Goal: Task Accomplishment & Management: Manage account settings

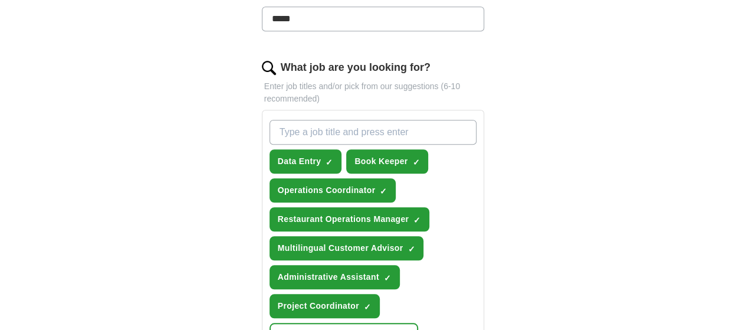
scroll to position [361, 0]
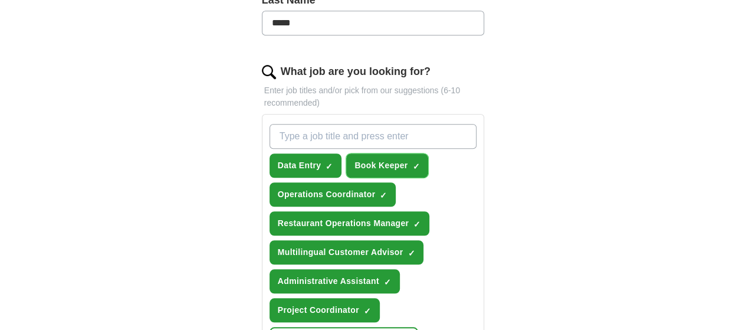
click at [0, 0] on span "×" at bounding box center [0, 0] width 0 height 0
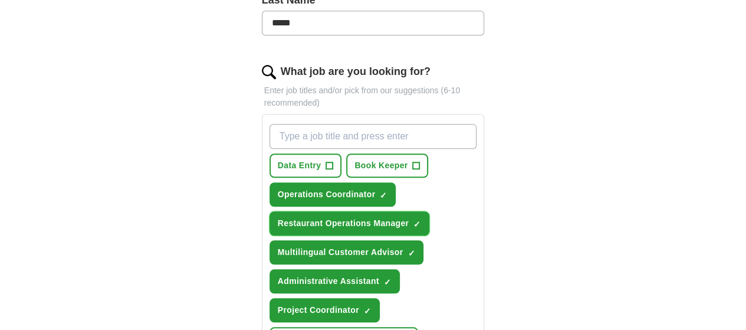
click at [0, 0] on span "×" at bounding box center [0, 0] width 0 height 0
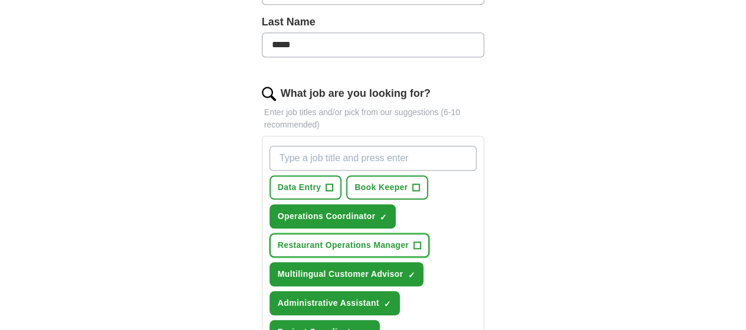
scroll to position [337, 0]
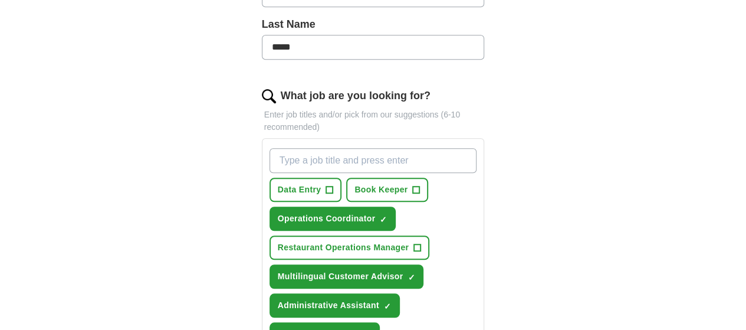
click at [377, 148] on input "What job are you looking for?" at bounding box center [374, 160] width 208 height 25
type input "procurement"
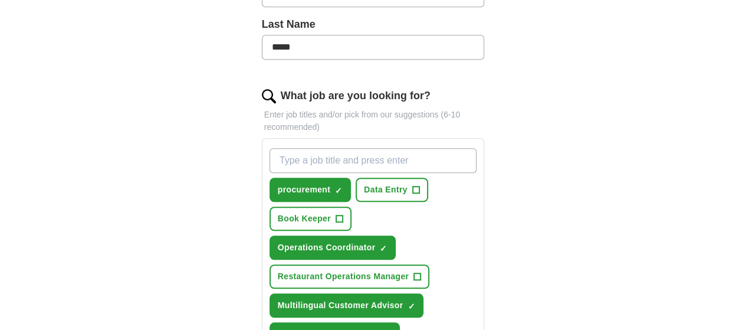
click at [377, 148] on input "What job are you looking for?" at bounding box center [374, 160] width 208 height 25
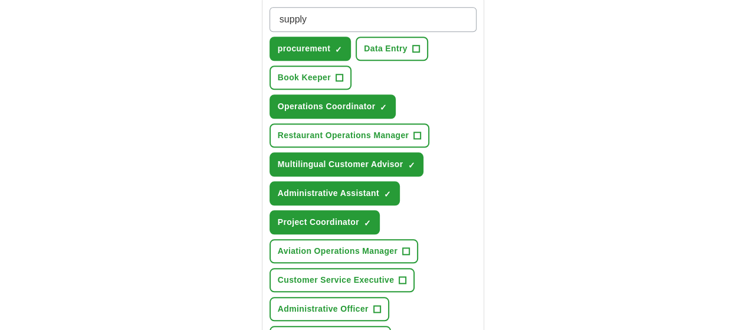
scroll to position [479, 0]
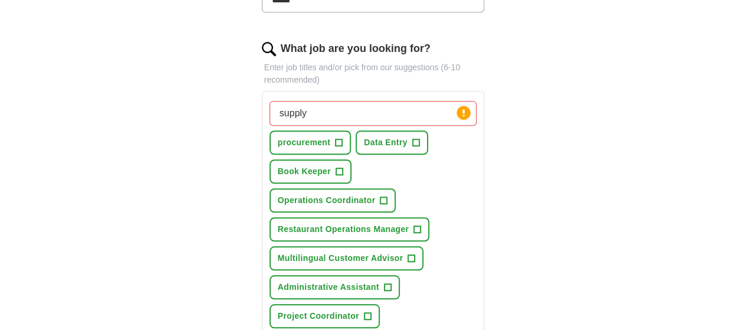
scroll to position [383, 0]
click at [290, 101] on input "supply" at bounding box center [374, 113] width 208 height 25
type input "supply Chain"
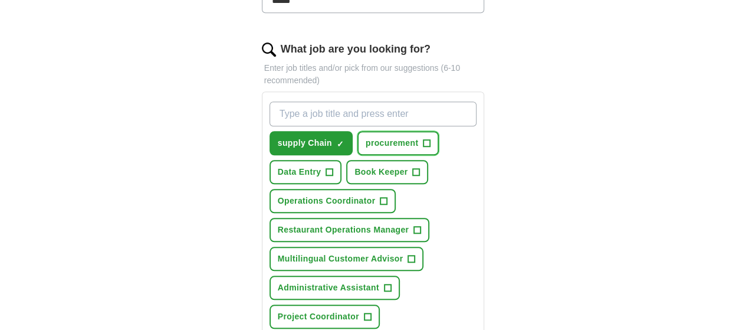
click at [423, 139] on span "+" at bounding box center [426, 143] width 7 height 9
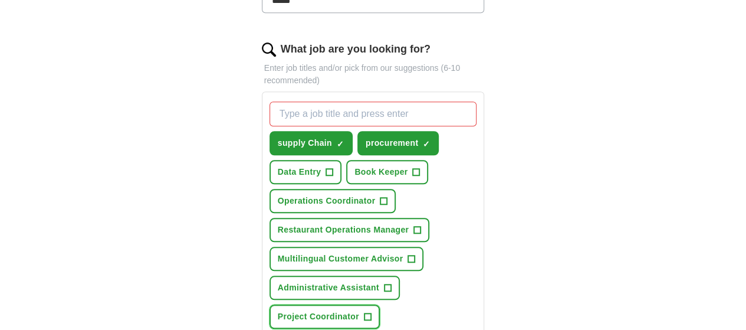
click at [371, 312] on span "+" at bounding box center [367, 316] width 7 height 9
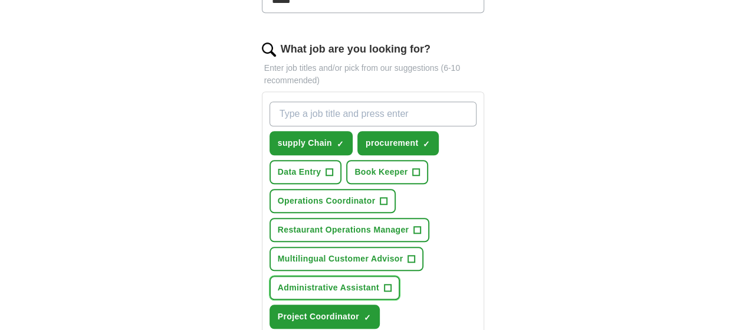
click at [384, 283] on span "+" at bounding box center [387, 287] width 7 height 9
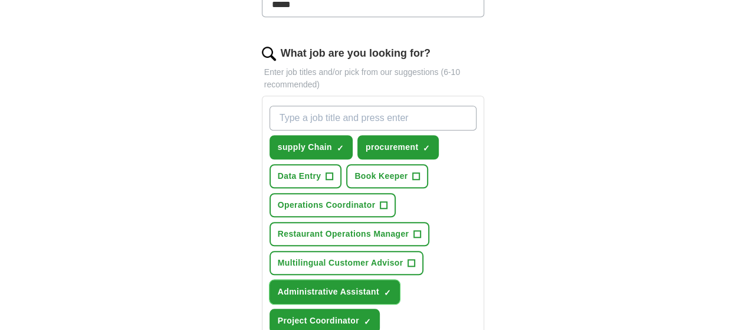
scroll to position [380, 0]
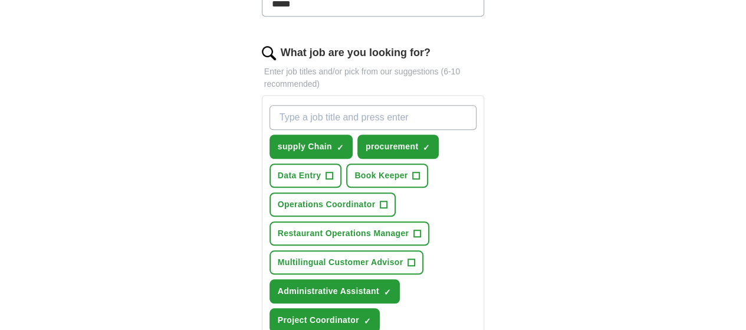
click at [370, 105] on input "What job are you looking for?" at bounding box center [374, 117] width 208 height 25
type input "Product Sourcing"
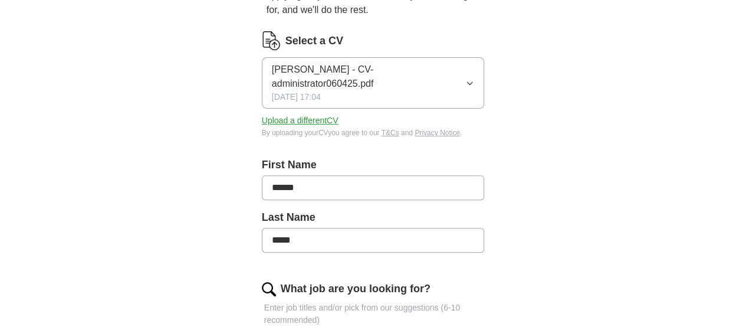
scroll to position [150, 0]
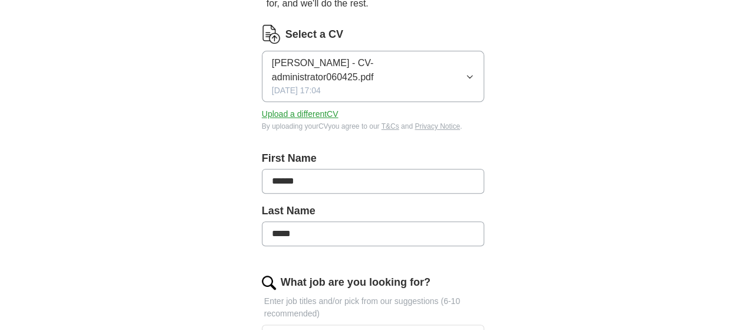
click at [474, 72] on icon "button" at bounding box center [469, 76] width 9 height 9
click at [295, 108] on button "Upload a different CV" at bounding box center [300, 114] width 77 height 12
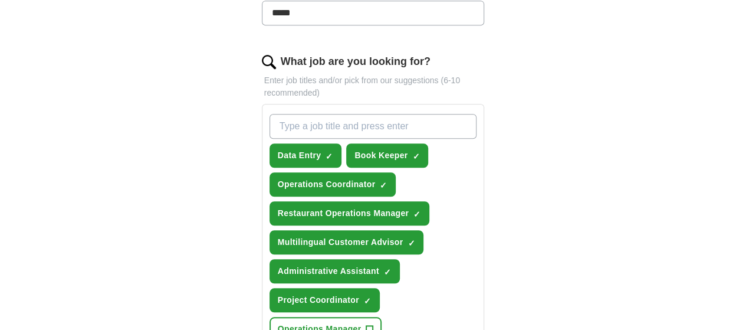
scroll to position [365, 0]
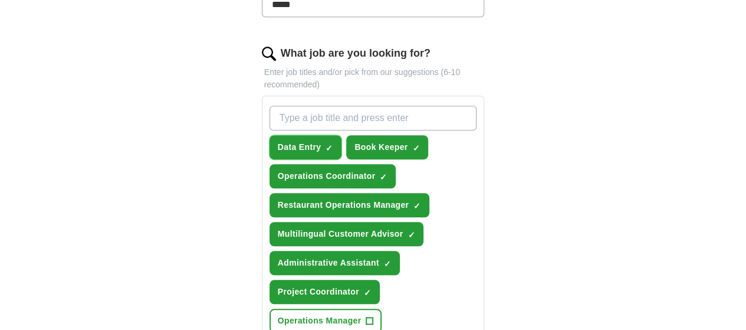
click at [0, 0] on span "×" at bounding box center [0, 0] width 0 height 0
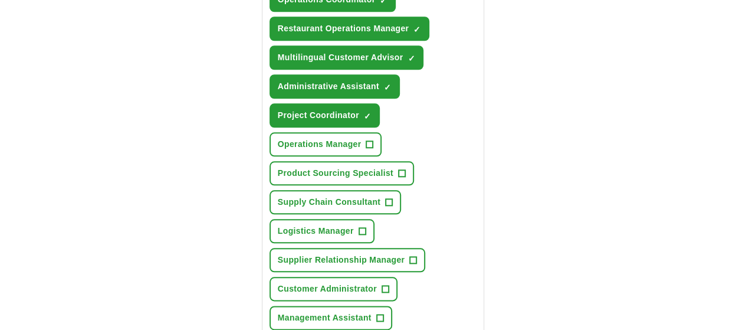
scroll to position [547, 0]
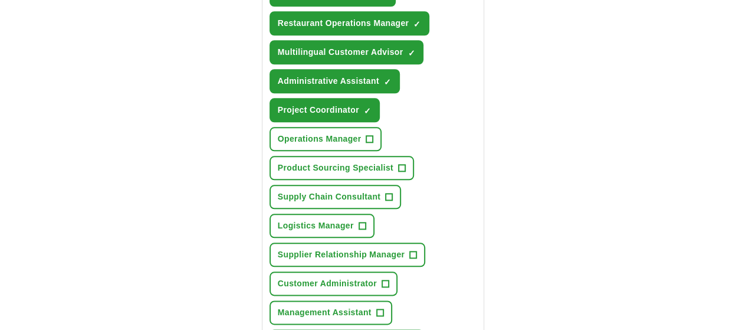
click at [0, 0] on span "×" at bounding box center [0, 0] width 0 height 0
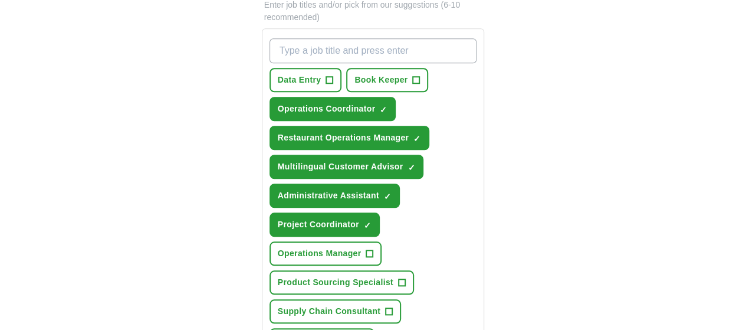
scroll to position [433, 0]
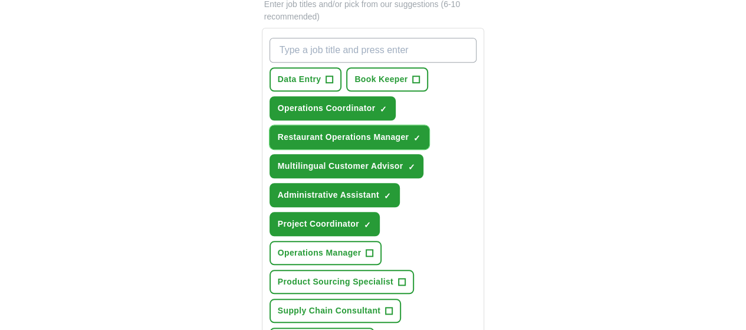
click at [0, 0] on span "×" at bounding box center [0, 0] width 0 height 0
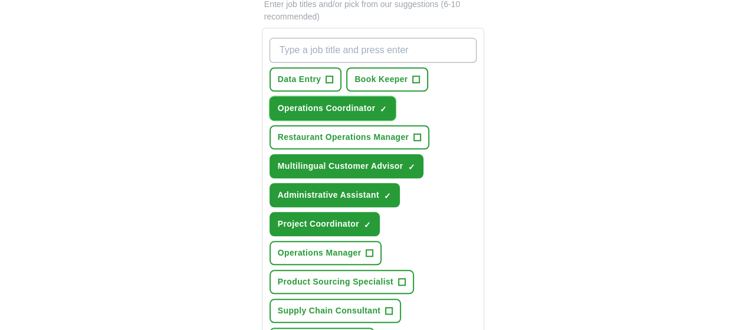
click at [0, 0] on span "×" at bounding box center [0, 0] width 0 height 0
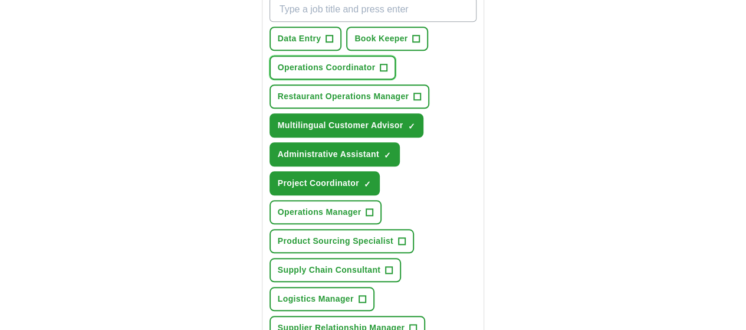
scroll to position [474, 0]
click at [0, 0] on span "×" at bounding box center [0, 0] width 0 height 0
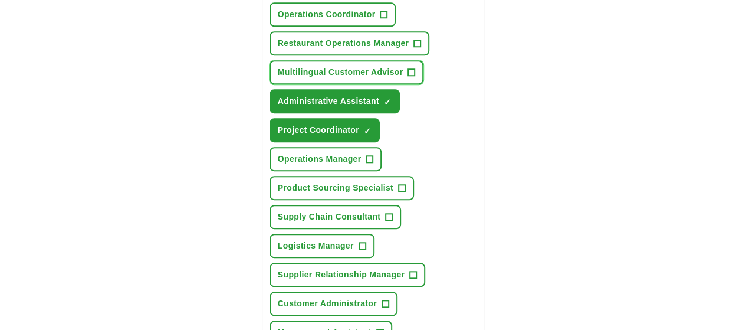
scroll to position [527, 0]
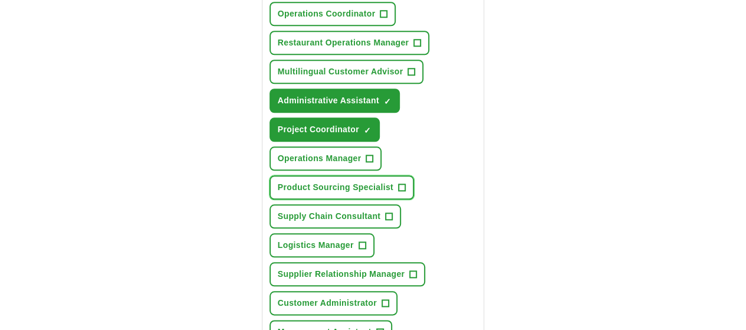
click at [405, 183] on span "+" at bounding box center [401, 187] width 7 height 9
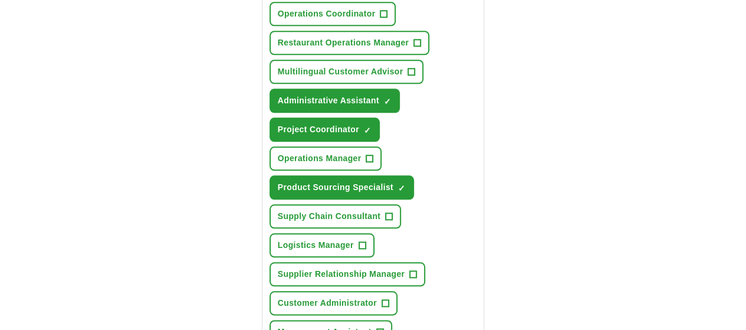
click at [0, 0] on span "×" at bounding box center [0, 0] width 0 height 0
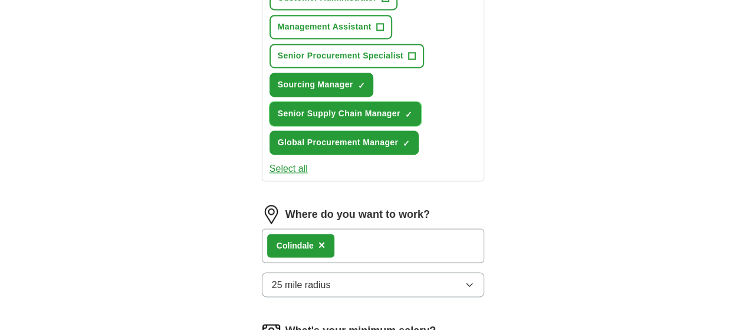
scroll to position [837, 0]
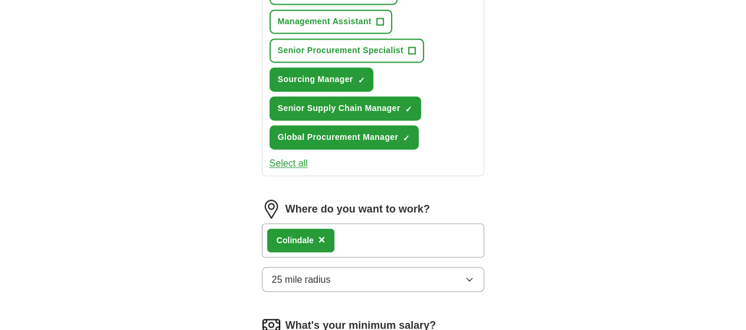
click at [474, 274] on icon "button" at bounding box center [469, 278] width 9 height 9
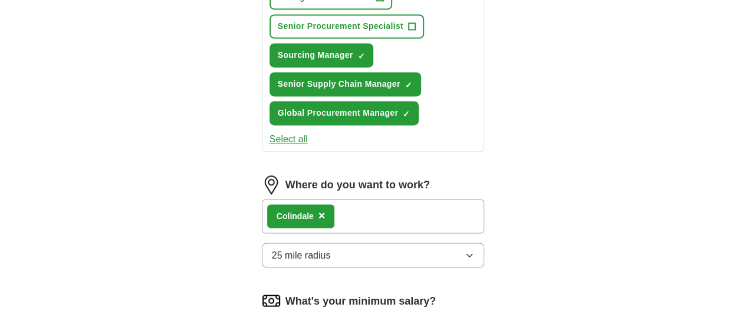
scroll to position [862, 0]
drag, startPoint x: 265, startPoint y: 192, endPoint x: 307, endPoint y: 194, distance: 42.5
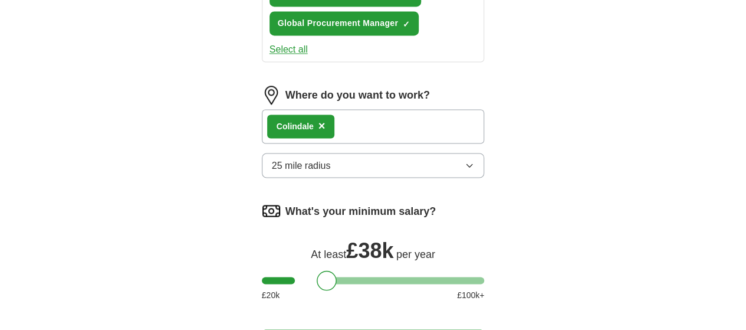
scroll to position [952, 0]
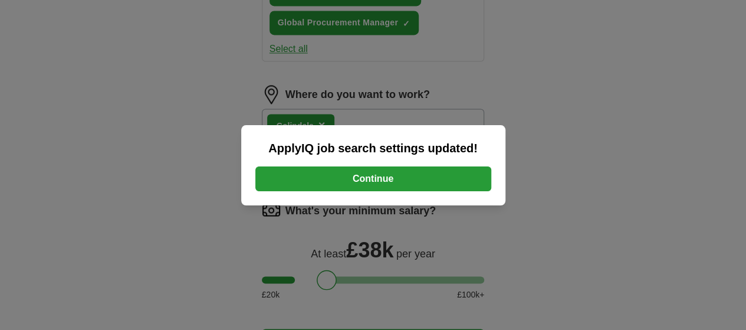
click at [401, 176] on button "Continue" at bounding box center [373, 178] width 236 height 25
